Goal: Find specific page/section: Find specific page/section

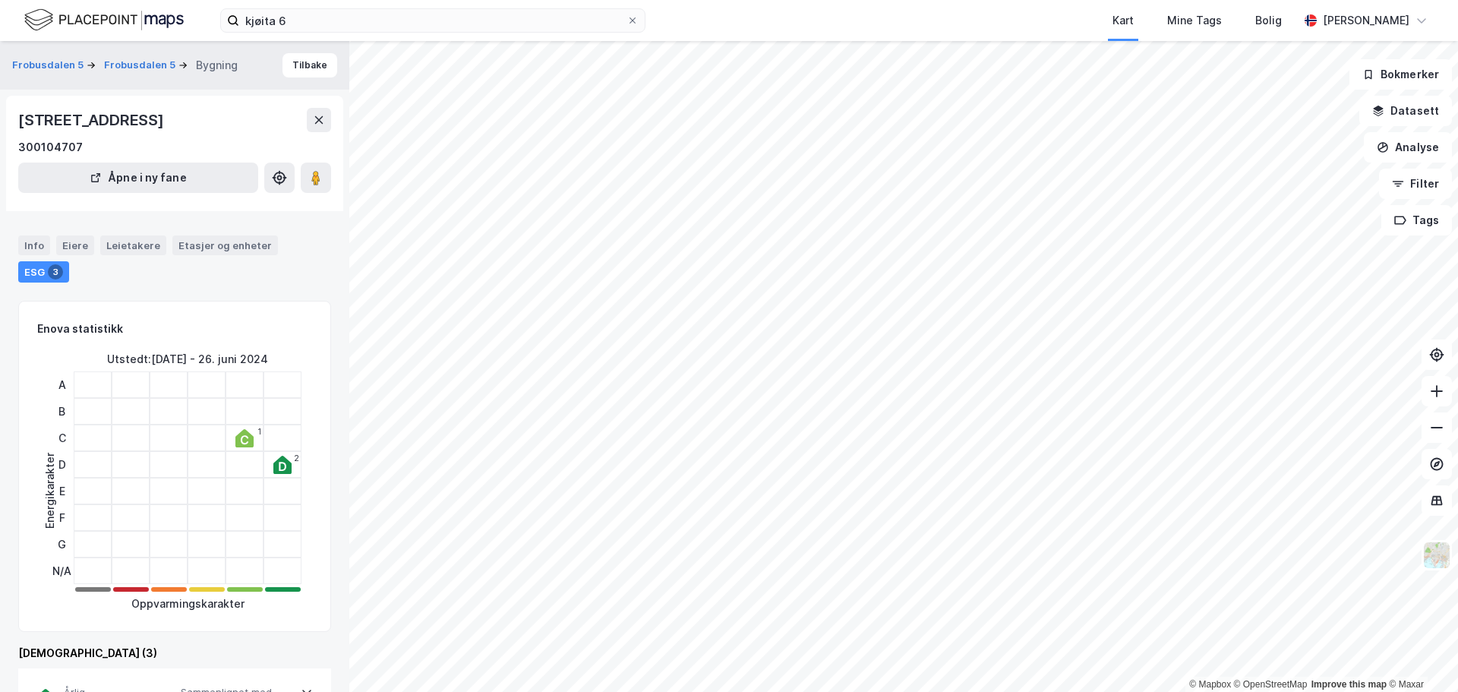
click at [258, 610] on div "Oppvarmingskarakter" at bounding box center [187, 603] width 249 height 18
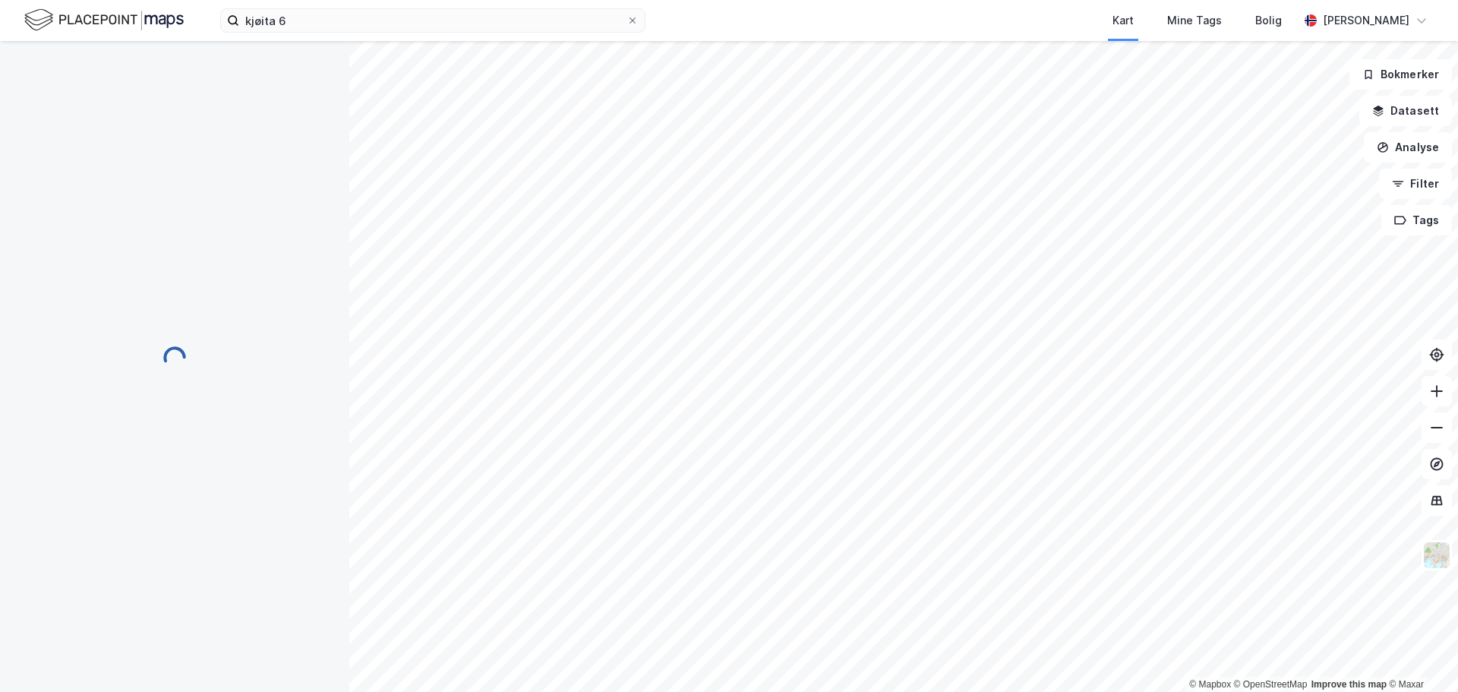
scroll to position [2, 0]
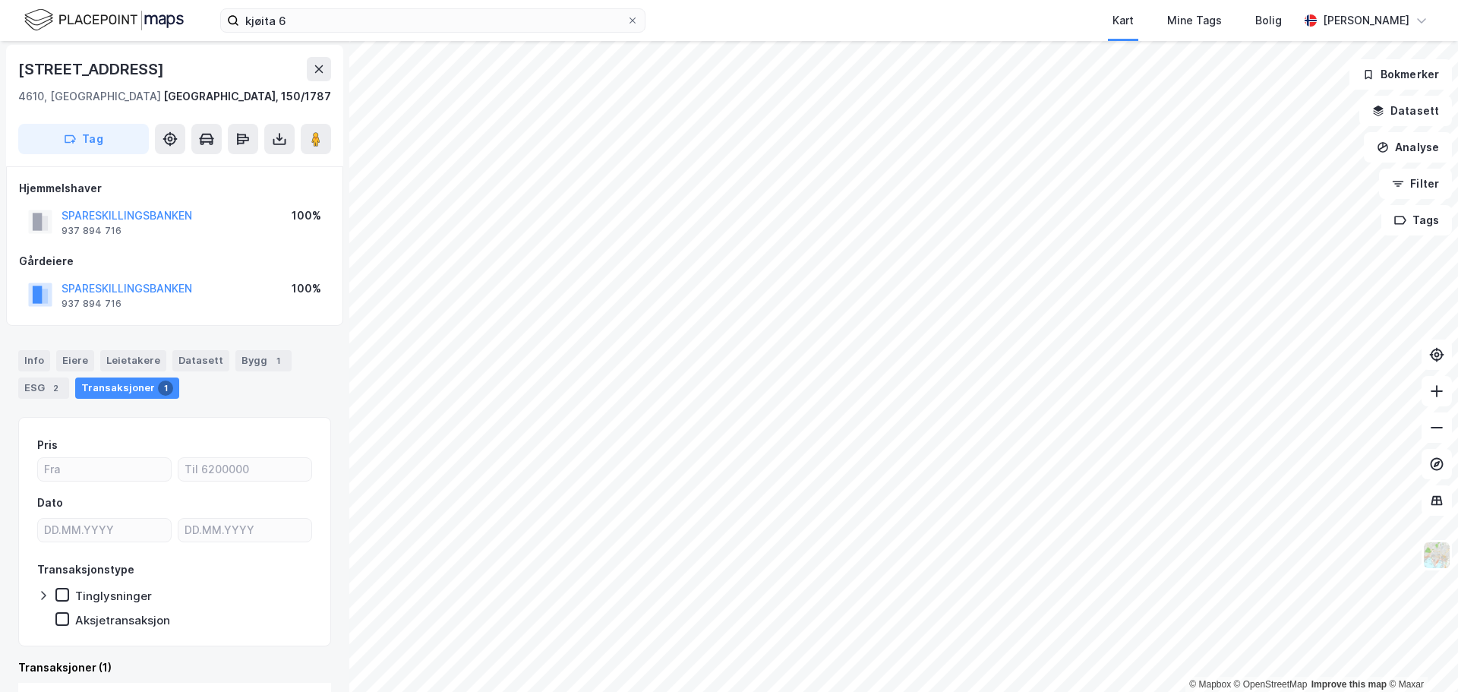
click at [61, 69] on div "[STREET_ADDRESS]" at bounding box center [92, 69] width 149 height 24
copy div "Festningsgata"
